Goal: Obtain resource: Obtain resource

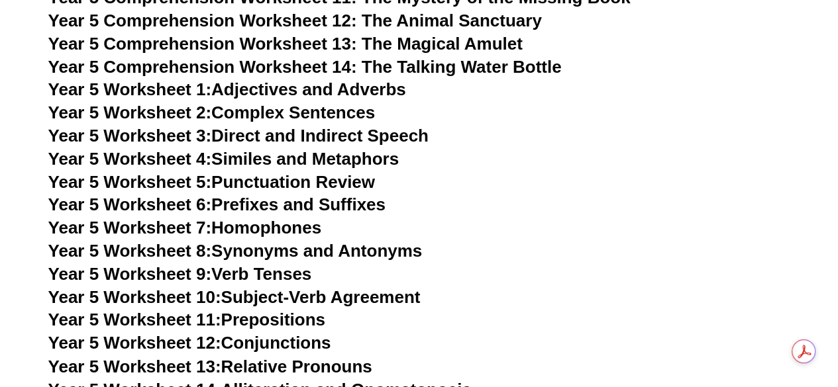
scroll to position [5944, 0]
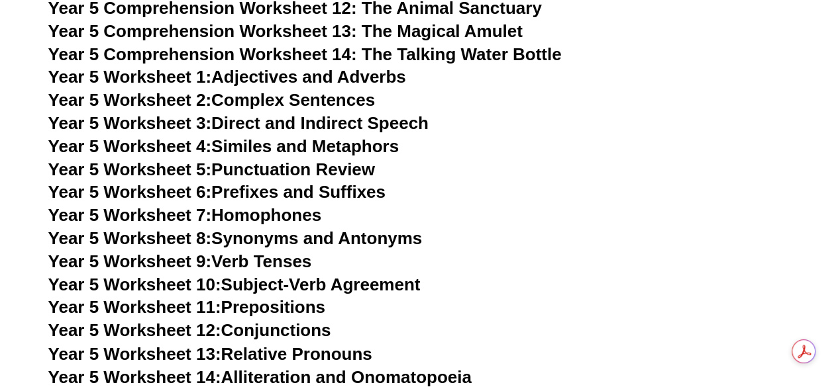
click at [183, 128] on span "Year 5 Worksheet 3:" at bounding box center [130, 123] width 164 height 20
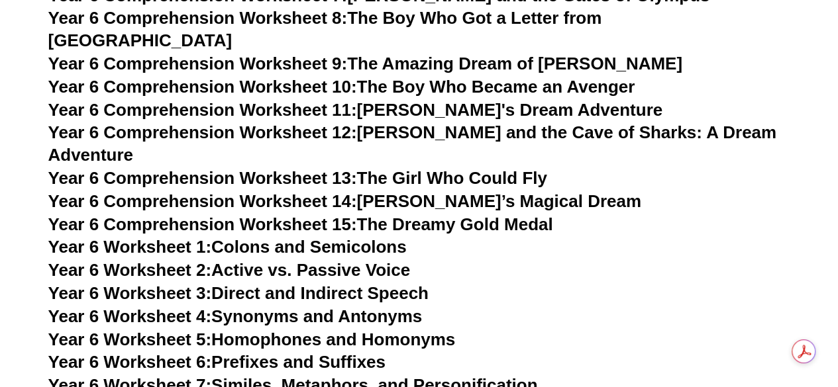
scroll to position [6835, 0]
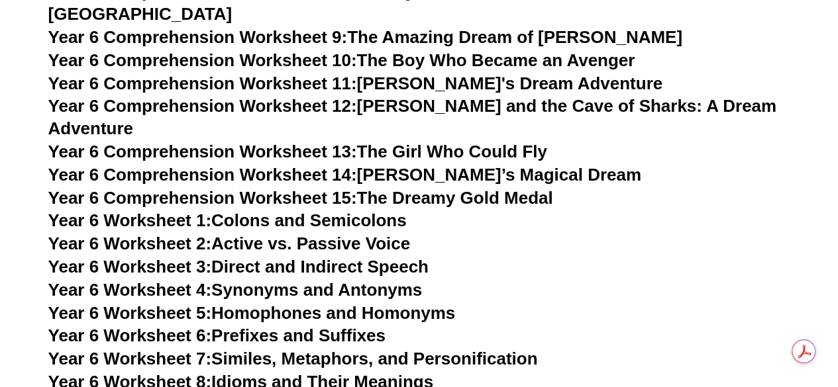
click at [327, 257] on link "Year 6 Worksheet 3: Direct and Indirect Speech" at bounding box center [238, 267] width 380 height 20
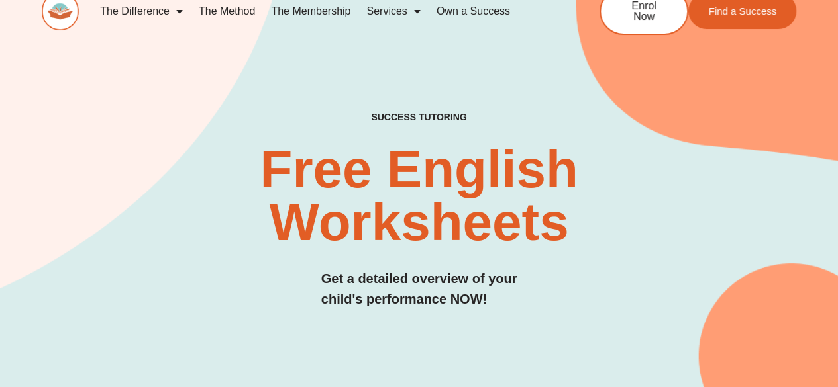
scroll to position [0, 0]
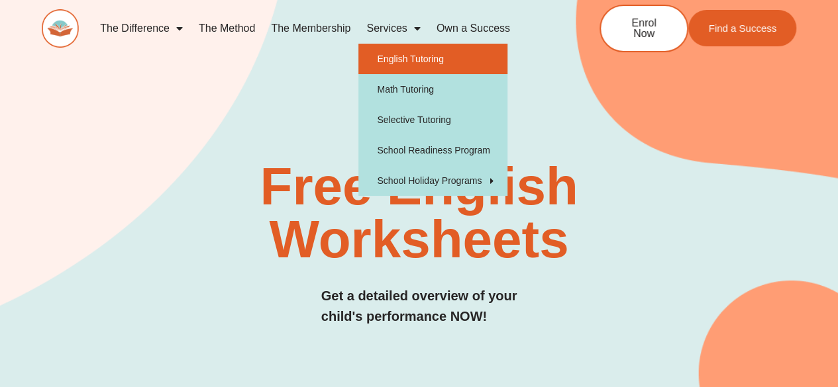
click at [397, 57] on link "English Tutoring" at bounding box center [432, 59] width 149 height 30
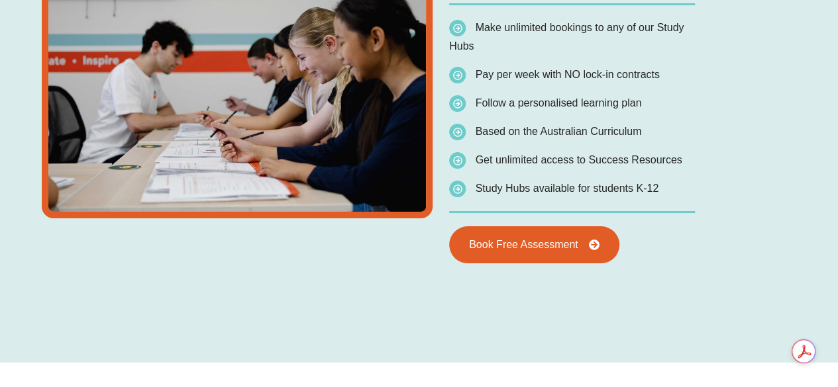
scroll to position [2519, 0]
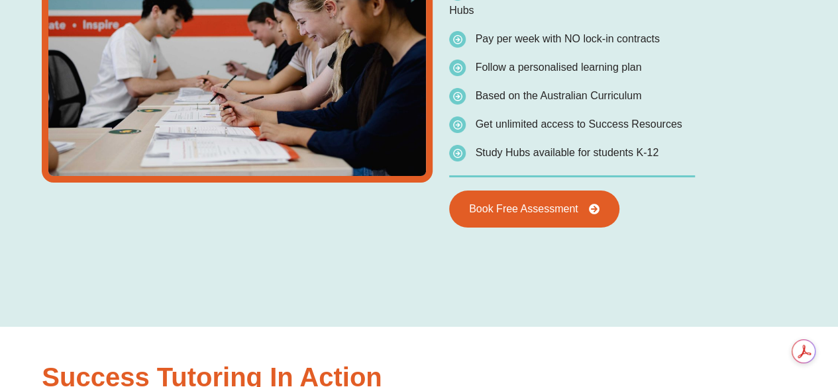
type input "*"
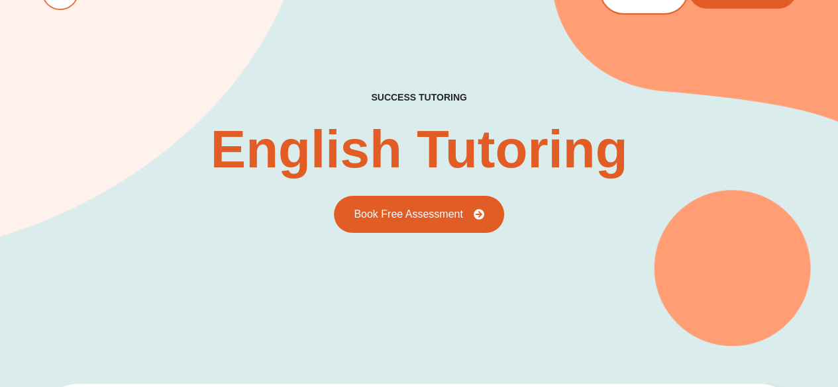
scroll to position [0, 0]
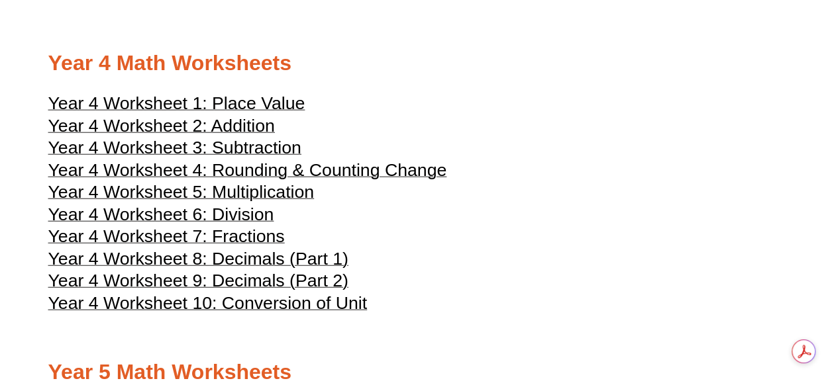
scroll to position [1607, 0]
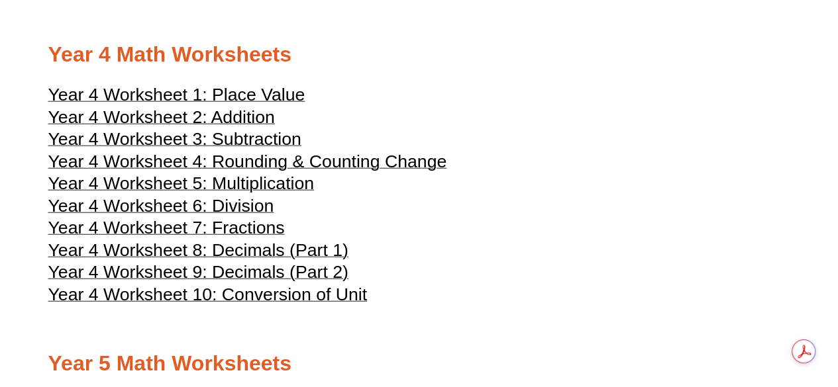
click at [174, 238] on span "Year 4 Worksheet 7: Fractions" at bounding box center [166, 228] width 236 height 20
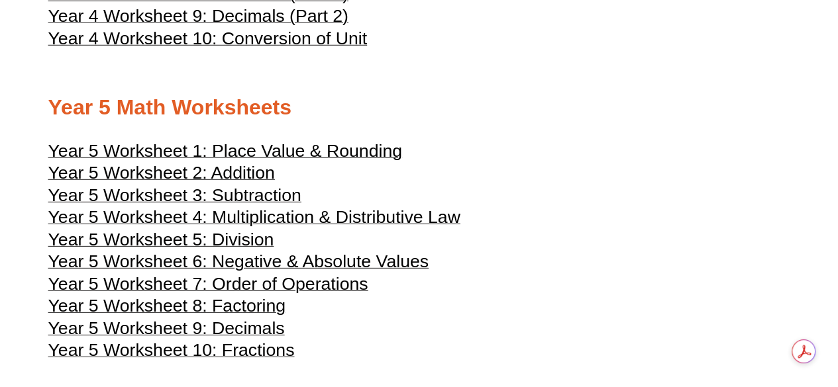
scroll to position [1881, 0]
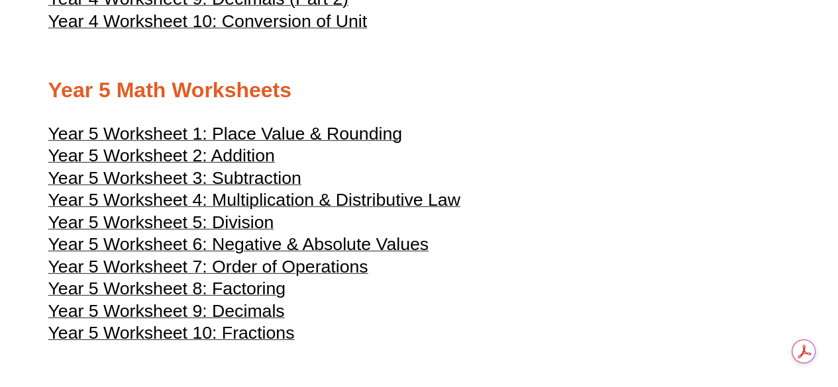
click at [236, 343] on span "Year 5 Worksheet 10: Fractions" at bounding box center [171, 333] width 246 height 20
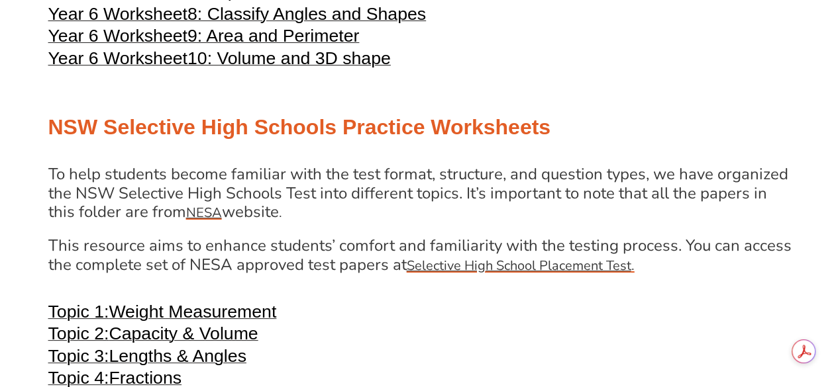
scroll to position [2482, 0]
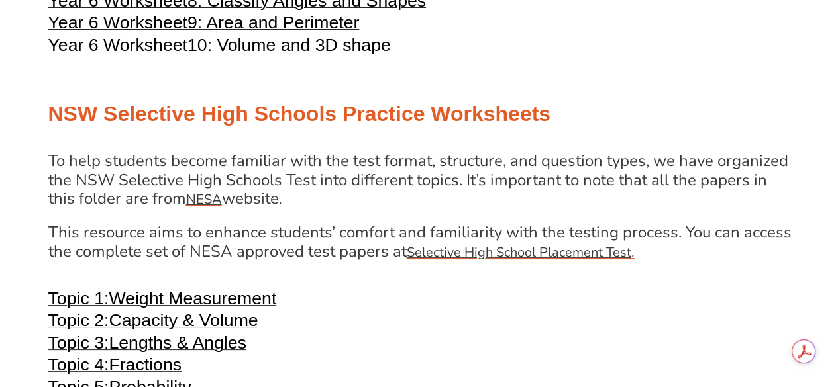
click at [310, 55] on span "10: Volume and 3D shape" at bounding box center [288, 45] width 203 height 20
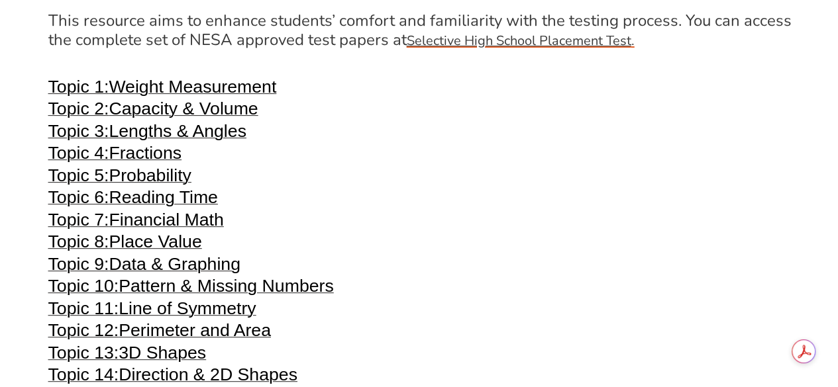
scroll to position [2720, 0]
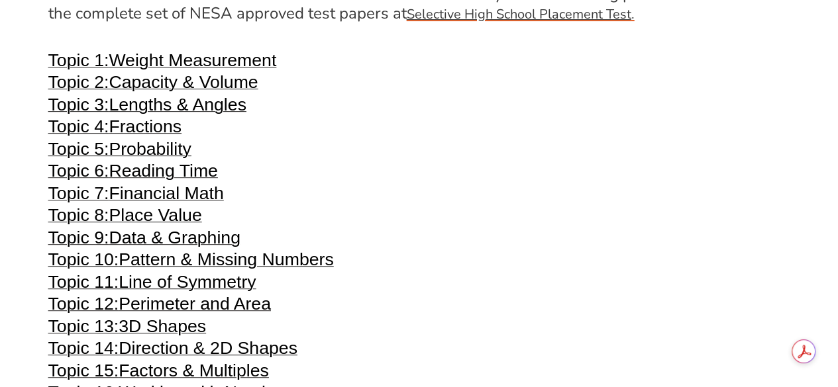
click at [138, 136] on span "Fractions" at bounding box center [145, 127] width 73 height 20
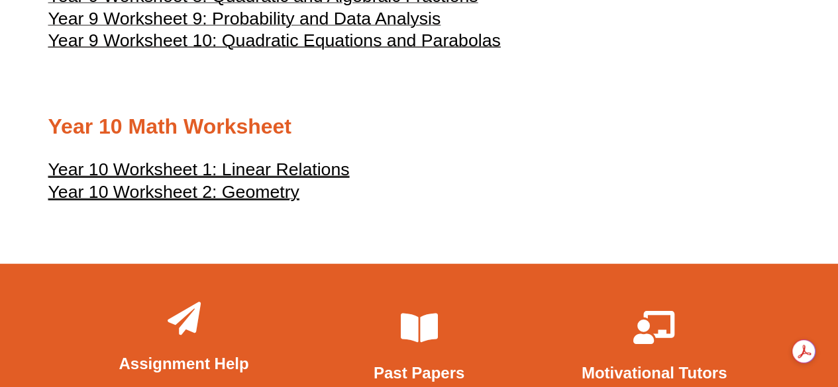
scroll to position [4045, 0]
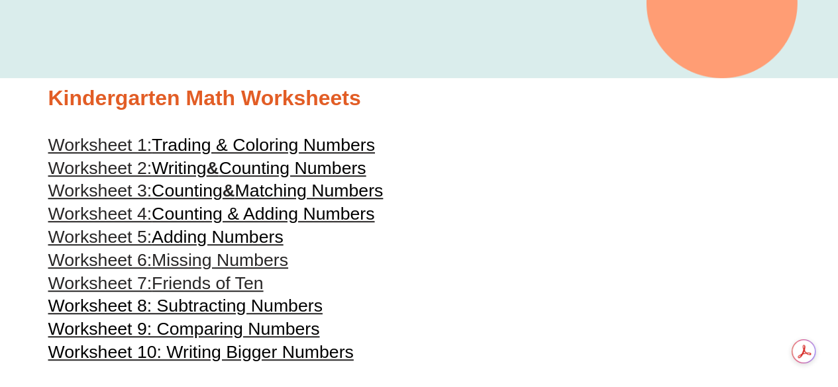
scroll to position [291, 0]
